Goal: Information Seeking & Learning: Find specific fact

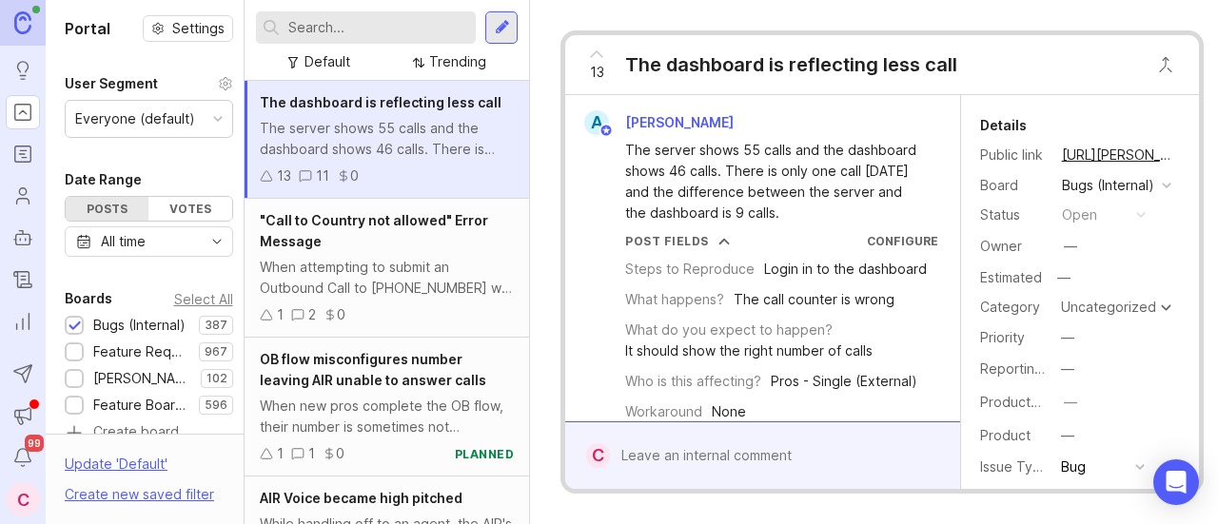
click at [331, 27] on input "text" at bounding box center [378, 27] width 180 height 21
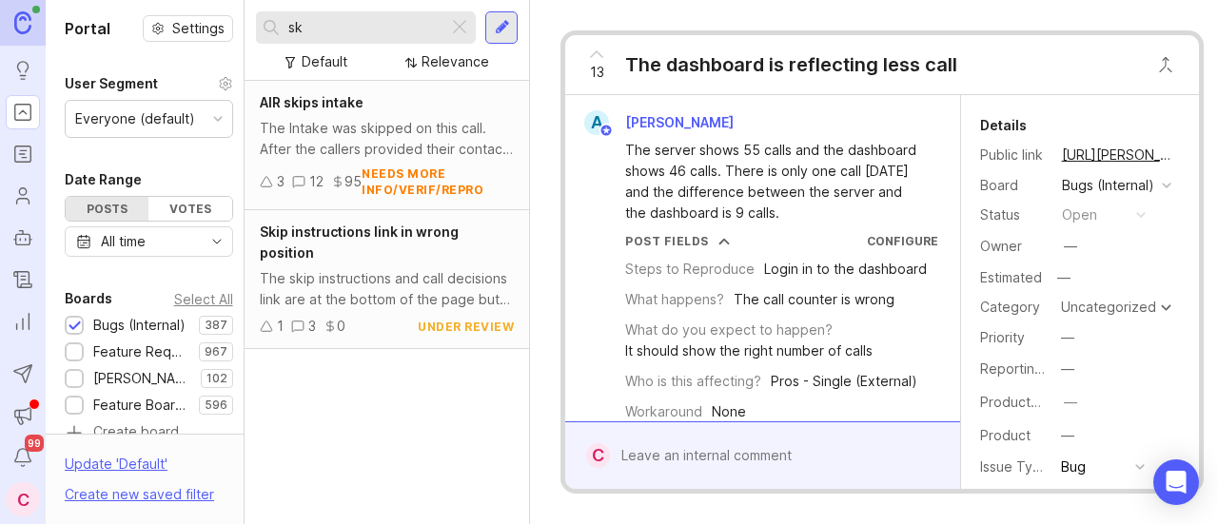
type input "s"
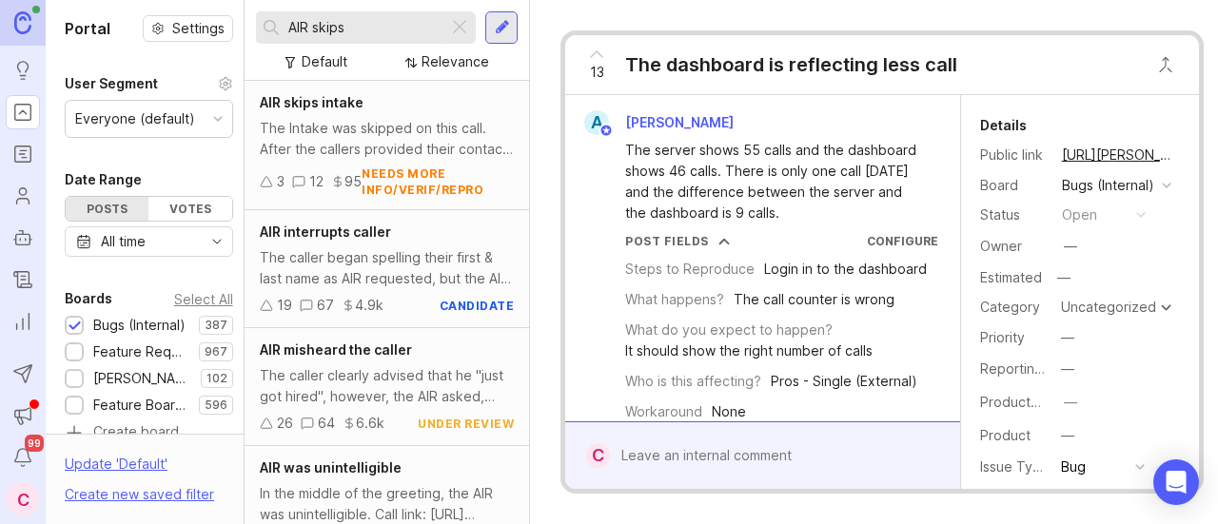
type input "AIR skips"
click at [397, 122] on div "The Intake was skipped on this call. After the callers provided their contact i…" at bounding box center [387, 139] width 254 height 42
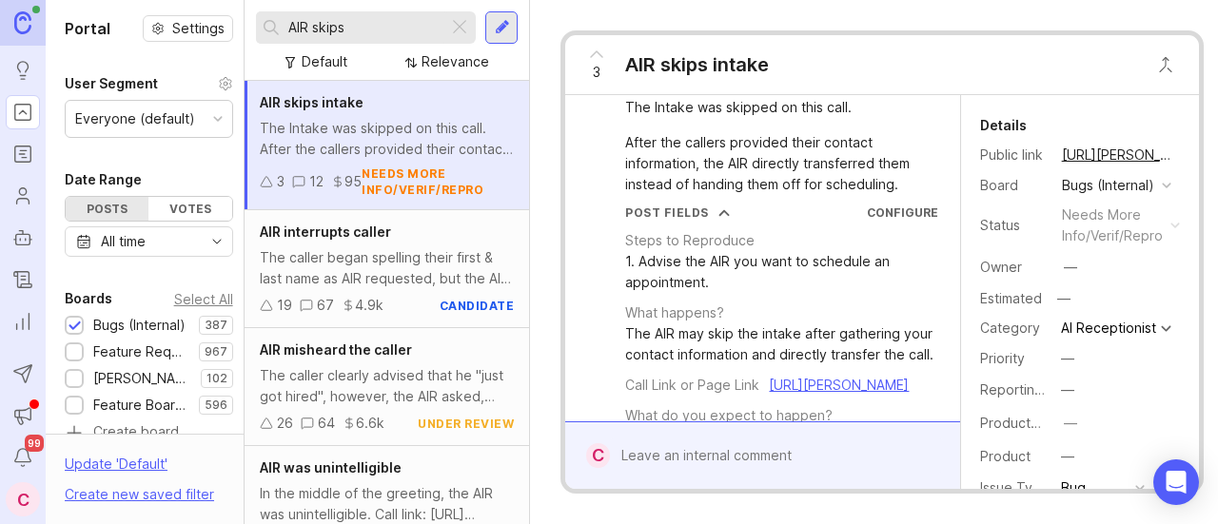
scroll to position [44, 0]
click at [1179, 155] on button "copy icon" at bounding box center [1192, 155] width 27 height 27
click at [456, 35] on div at bounding box center [459, 27] width 23 height 25
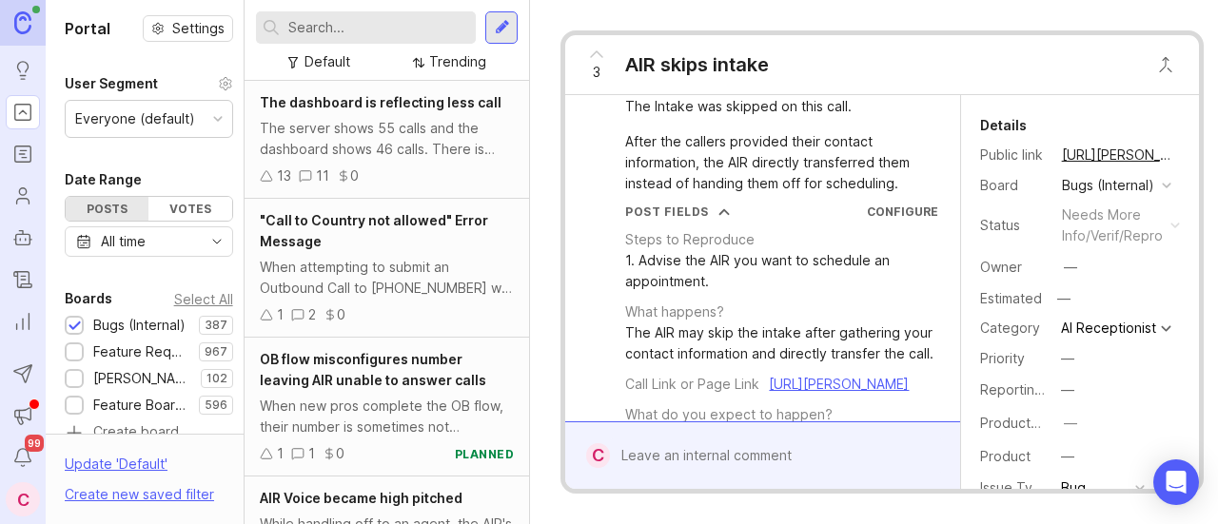
click at [379, 34] on input "text" at bounding box center [378, 27] width 180 height 21
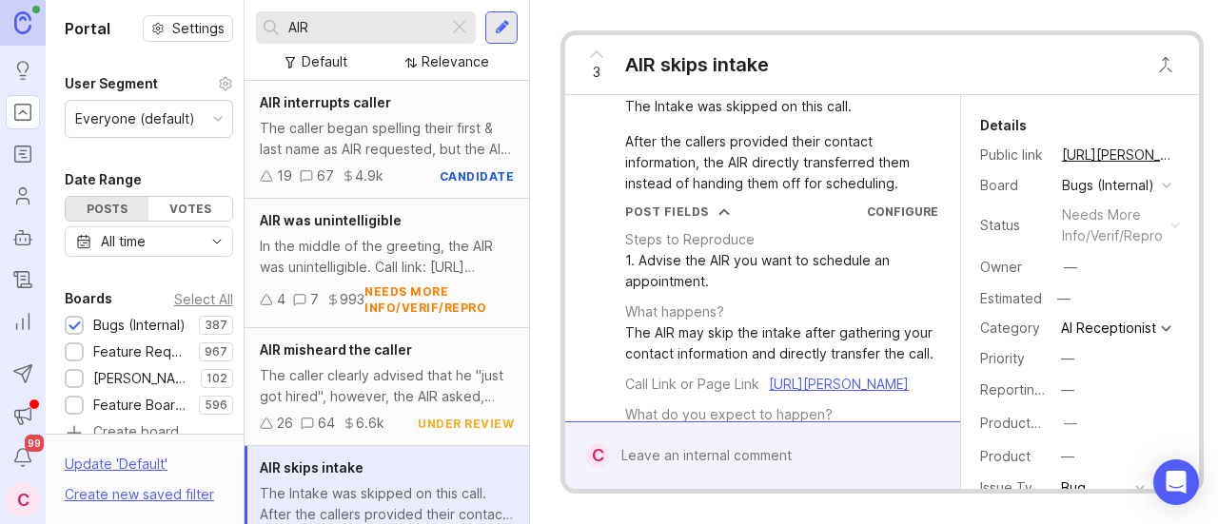
scroll to position [65, 0]
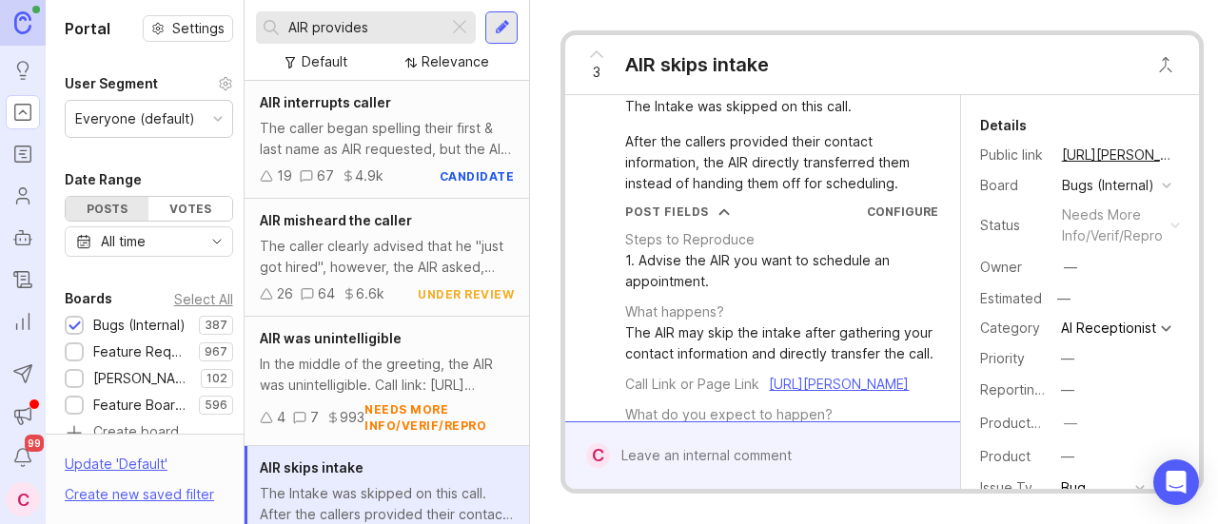
click at [398, 24] on input "AIR provides" at bounding box center [364, 27] width 152 height 21
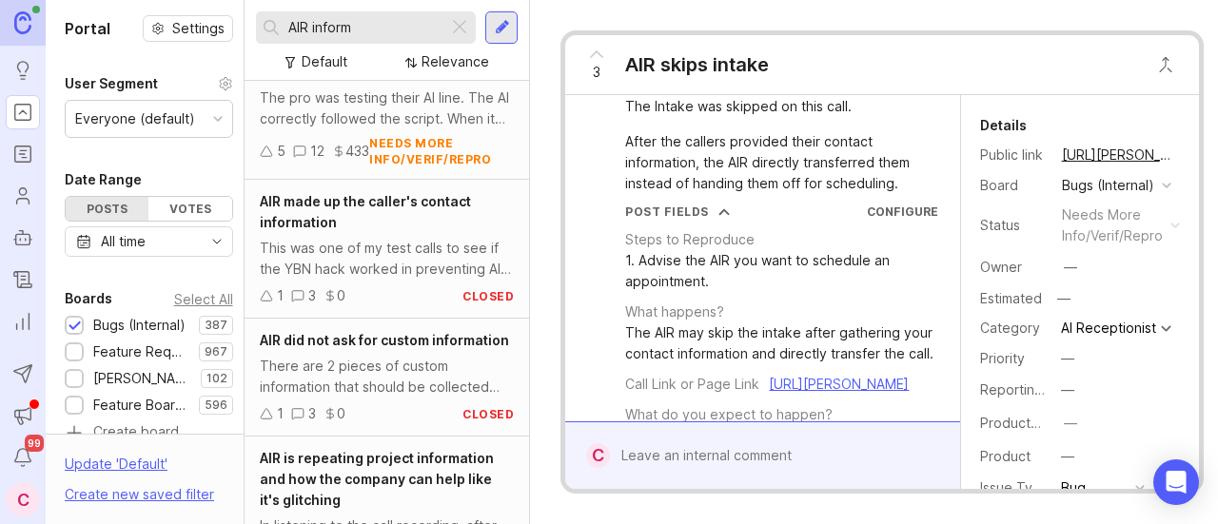
scroll to position [1035, 0]
click at [419, 244] on div "This was one of my test calls to see if the YBN hack worked in preventing AIR f…" at bounding box center [387, 261] width 254 height 42
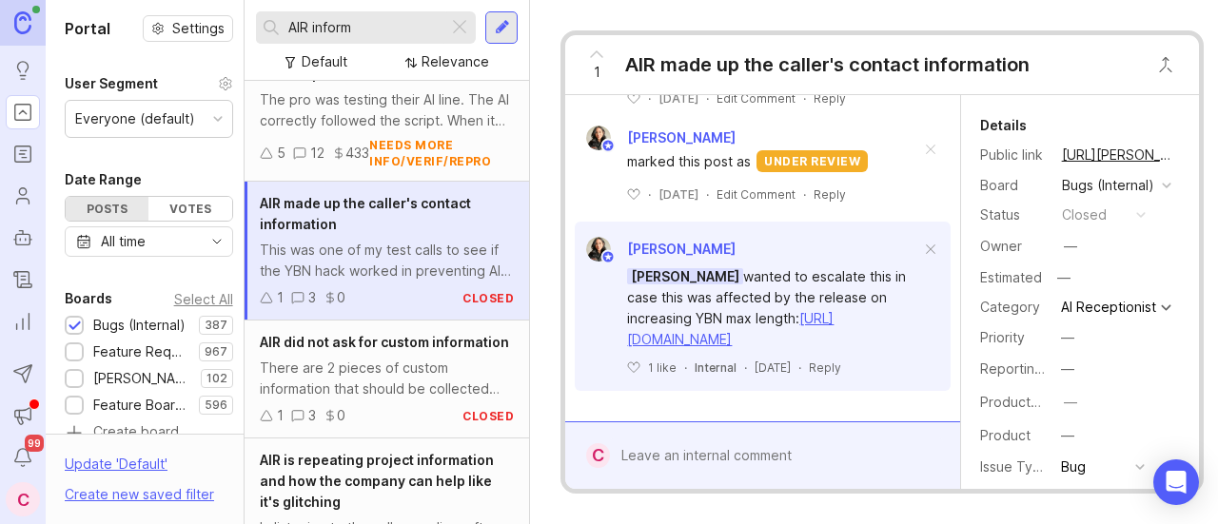
scroll to position [1254, 0]
click at [379, 29] on input "AIR inform" at bounding box center [364, 27] width 152 height 21
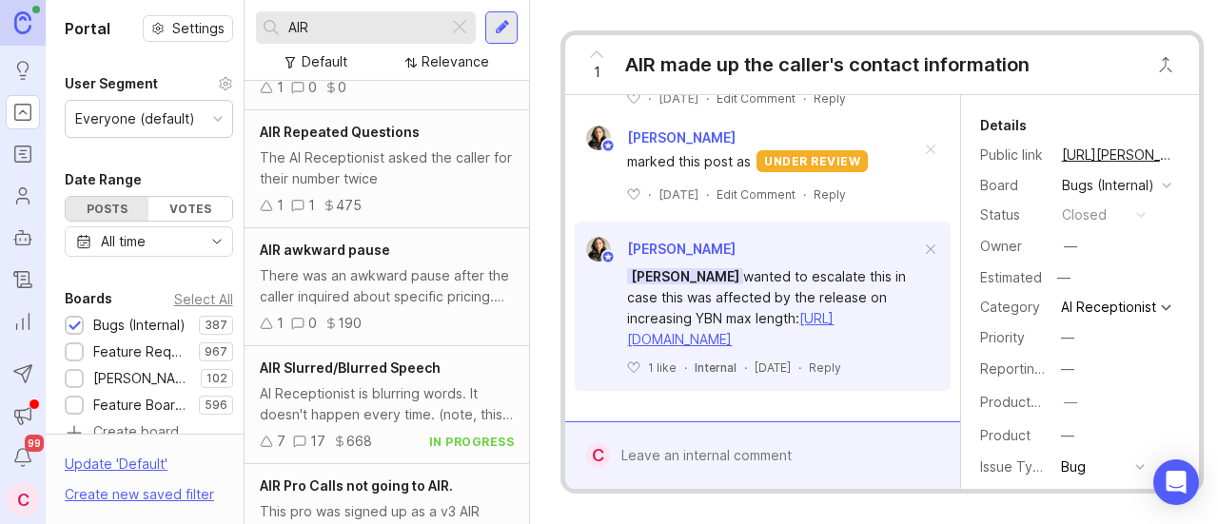
scroll to position [1035, 0]
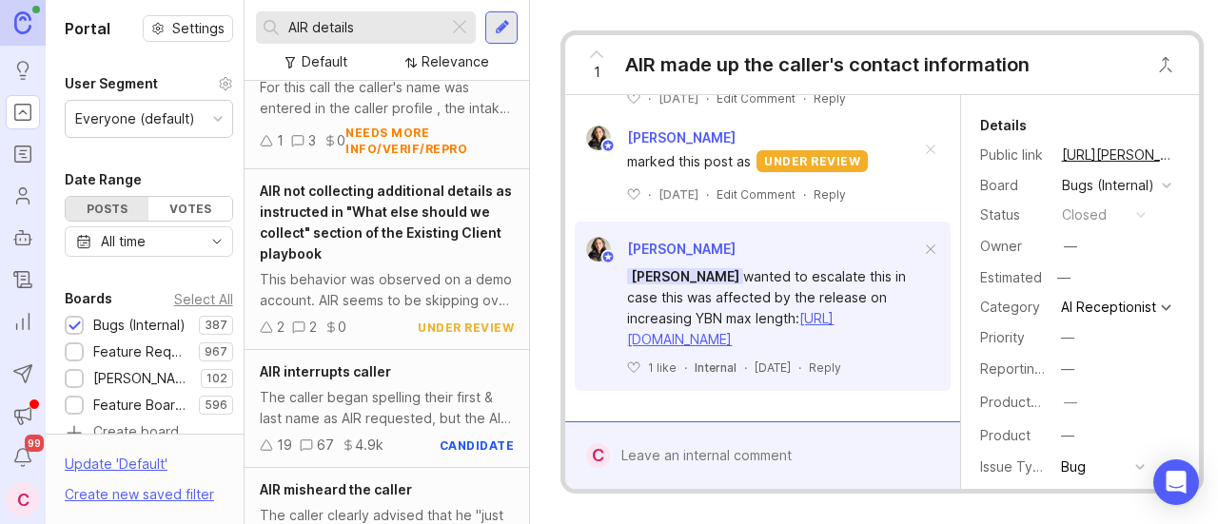
scroll to position [491, 0]
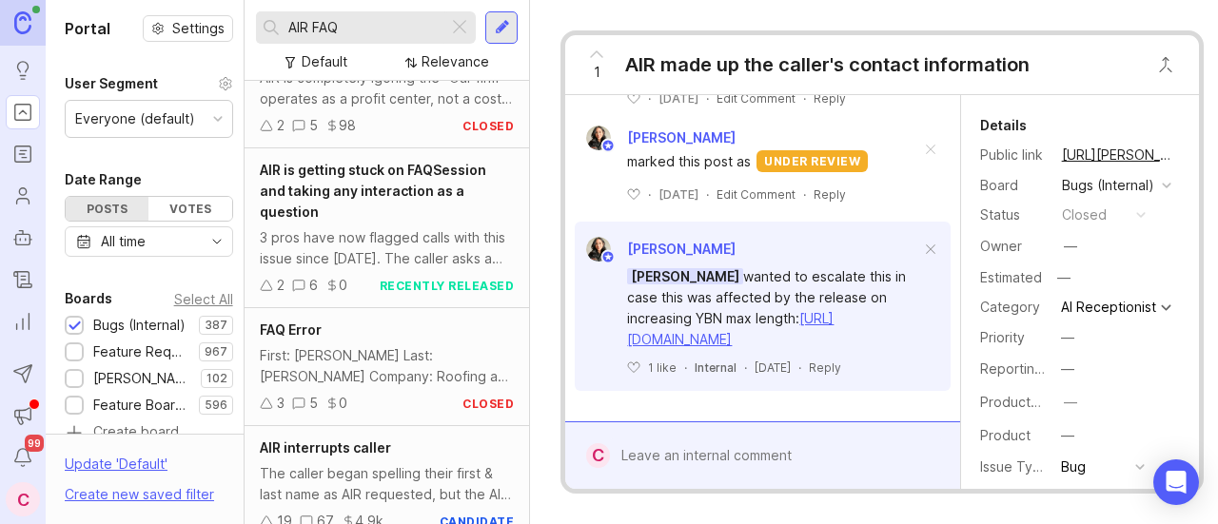
scroll to position [510, 0]
type input "AIR FAQ"
click at [385, 243] on div "3 pros have now flagged calls with this issue since [DATE]. The caller asks a q…" at bounding box center [387, 249] width 254 height 42
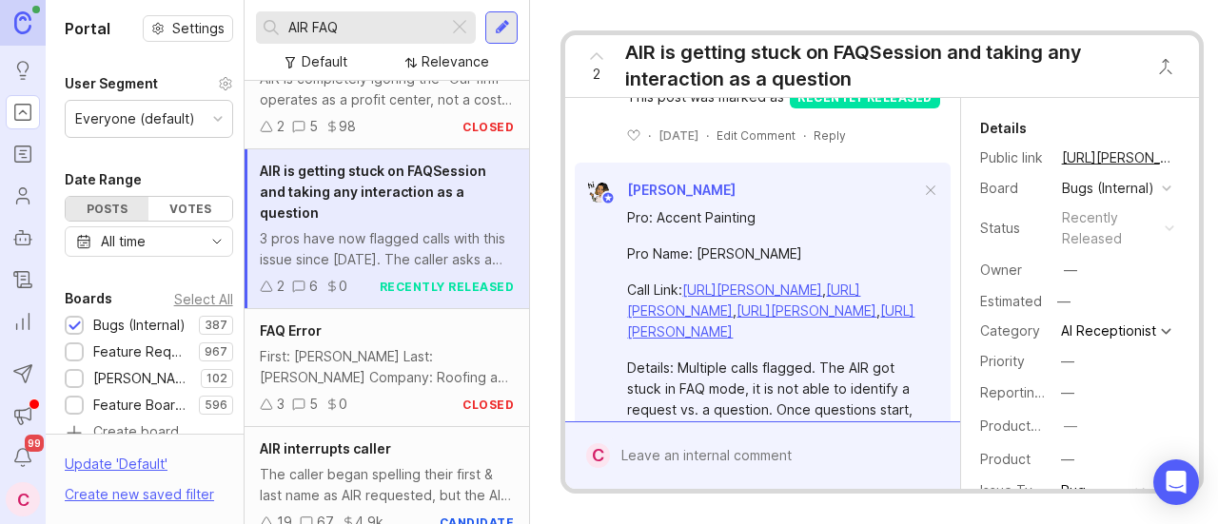
scroll to position [1122, 0]
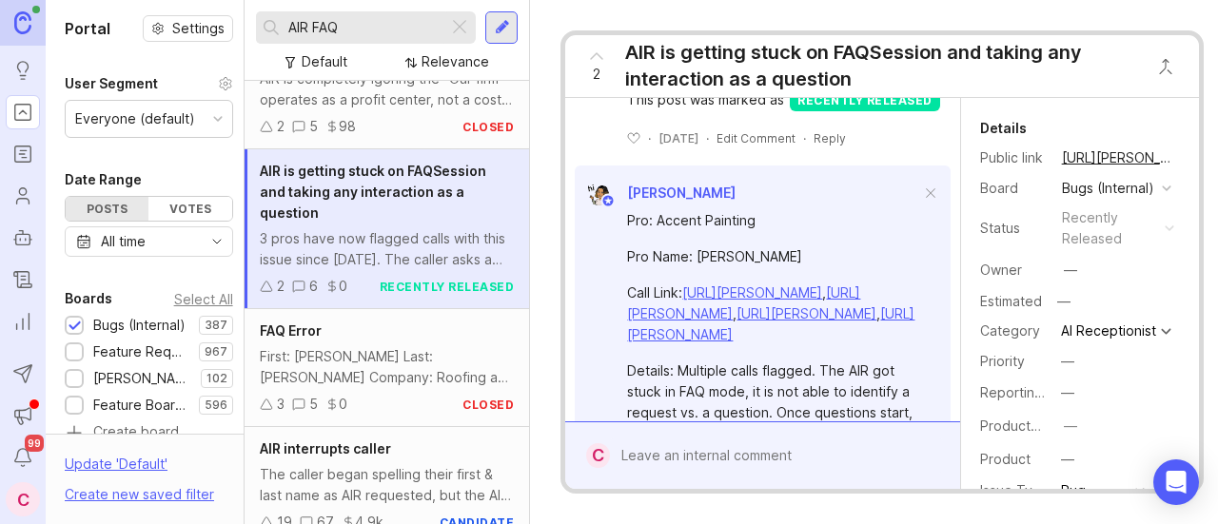
click at [1179, 154] on button "copy icon" at bounding box center [1192, 158] width 27 height 27
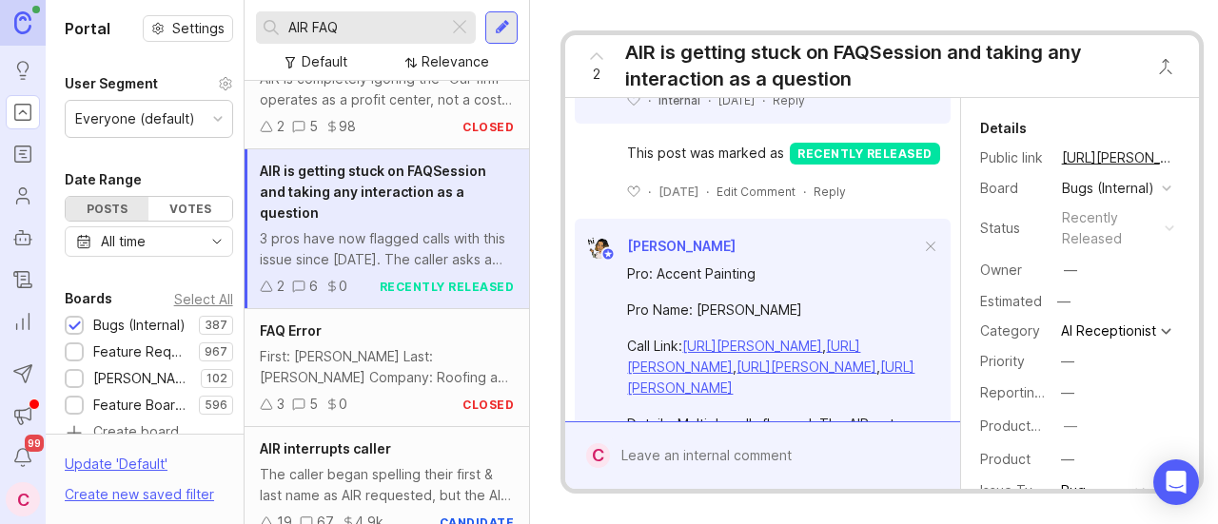
scroll to position [1073, 0]
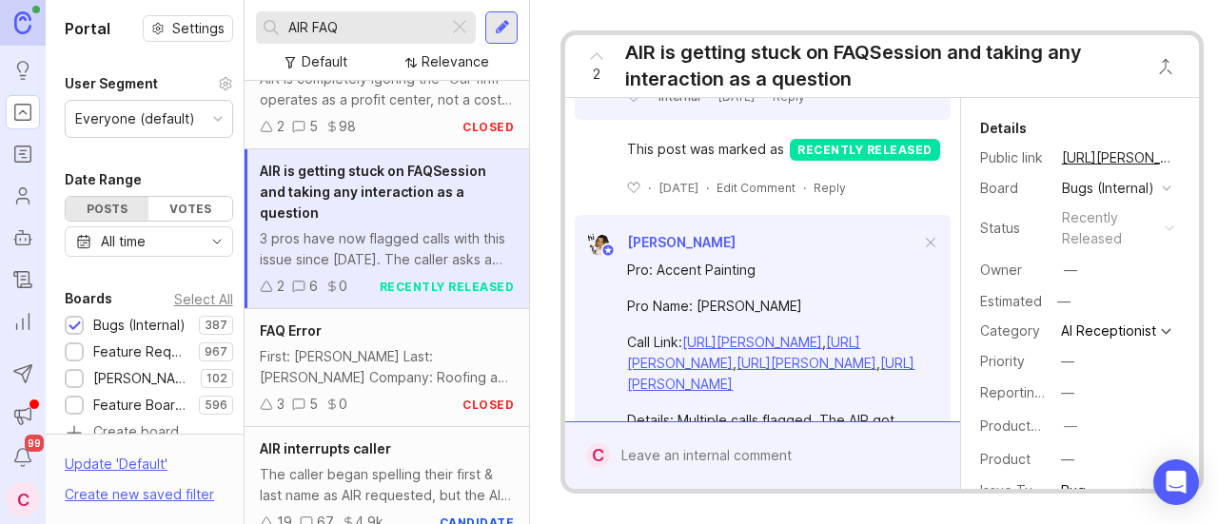
drag, startPoint x: 850, startPoint y: 218, endPoint x: 622, endPoint y: 203, distance: 228.8
click at [622, 105] on div "Call link: [URL][PERSON_NAME] The AIR directed the caller to the website instea…" at bounding box center [762, 29] width 375 height 150
copy link "[URL][PERSON_NAME]"
click at [571, 113] on div "View A [PERSON_NAME] Call link: [URL][PERSON_NAME] The AIR directed the caller …" at bounding box center [762, 530] width 394 height 1363
